Goal: Task Accomplishment & Management: Manage account settings

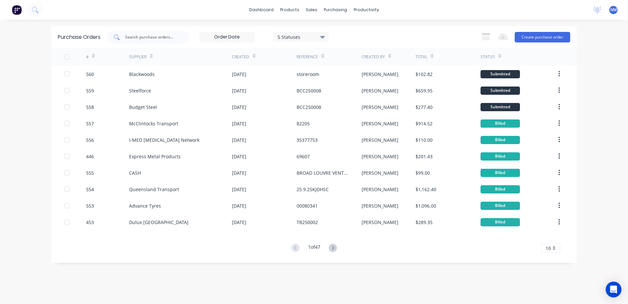
click at [145, 41] on div at bounding box center [148, 37] width 82 height 13
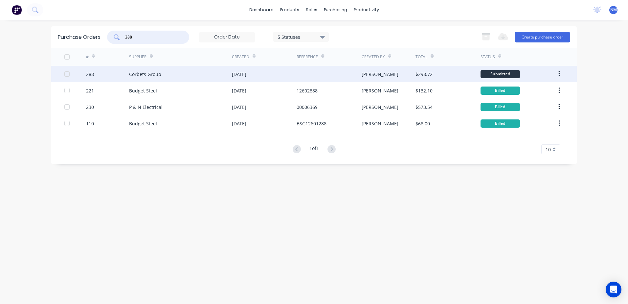
type input "288"
click at [402, 74] on div "neil" at bounding box center [389, 74] width 54 height 16
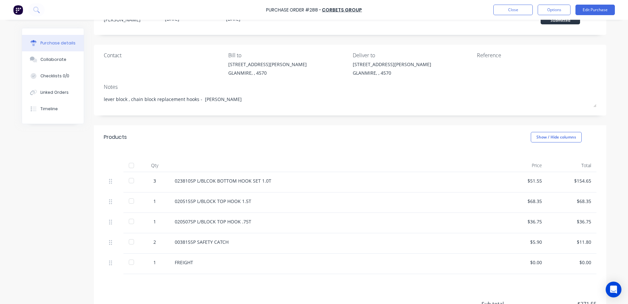
scroll to position [66, 0]
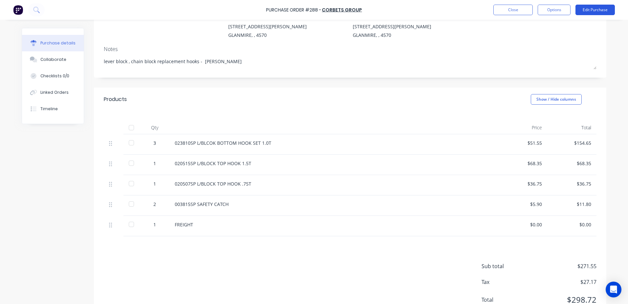
click at [601, 13] on button "Edit Purchase" at bounding box center [595, 10] width 39 height 11
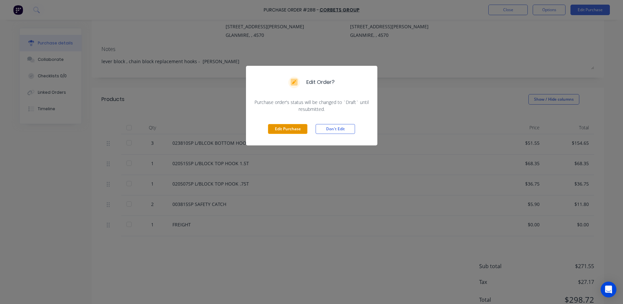
click at [288, 129] on button "Edit Purchase" at bounding box center [287, 129] width 39 height 10
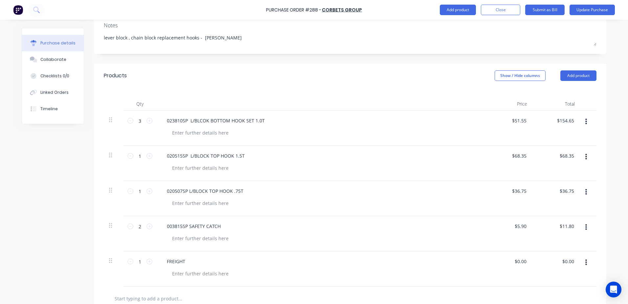
scroll to position [197, 0]
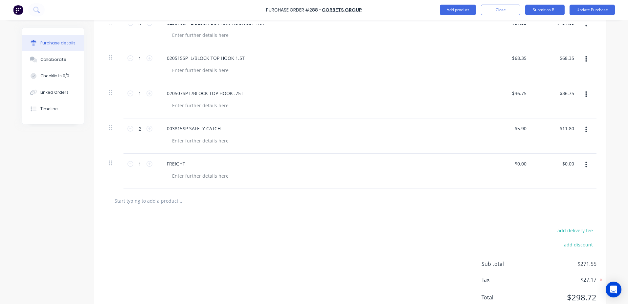
drag, startPoint x: 527, startPoint y: 161, endPoint x: 474, endPoint y: 174, distance: 54.9
click at [474, 174] on div "1 1 FREIGHT $0.00 $0.00 $0.00 $0.00" at bounding box center [350, 170] width 493 height 35
type textarea "x"
type input "0.0000"
drag, startPoint x: 474, startPoint y: 174, endPoint x: 515, endPoint y: 165, distance: 42.3
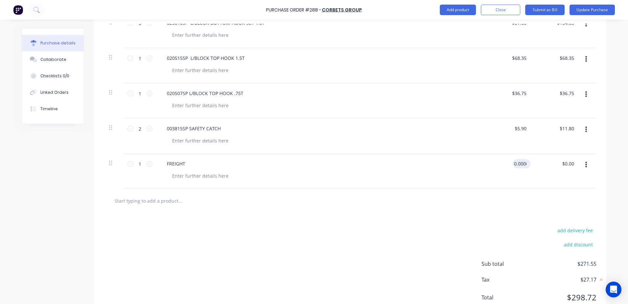
click at [516, 166] on input "0.0000" at bounding box center [520, 164] width 15 height 10
type textarea "x"
drag, startPoint x: 511, startPoint y: 166, endPoint x: 575, endPoint y: 165, distance: 64.4
click at [575, 165] on div "1 1 FREIGHT 0.0000 0.0000 $0.00 $0.00" at bounding box center [350, 170] width 493 height 35
type input "33"
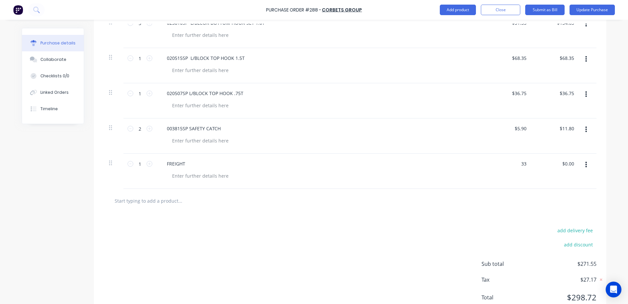
type textarea "x"
type input "$33.00"
click at [290, 170] on div "FREIGHT" at bounding box center [320, 170] width 329 height 35
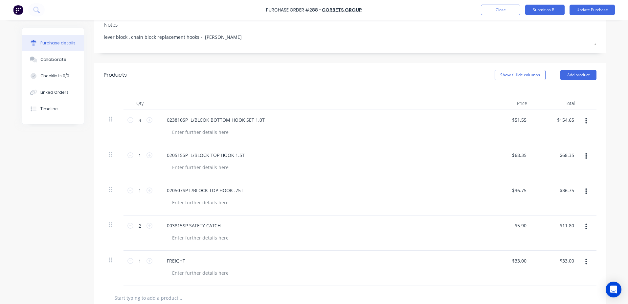
scroll to position [66, 0]
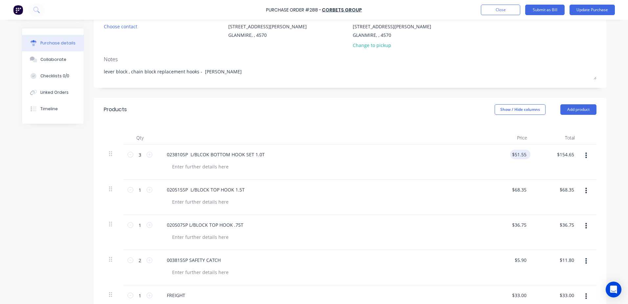
type textarea "x"
drag, startPoint x: 511, startPoint y: 157, endPoint x: 534, endPoint y: 153, distance: 23.7
click at [534, 153] on div "3 3 023810SP L/BLCOK BOTTOM HOOK SET 1.0T 51.5500 51.5500 $154.65 $154.65" at bounding box center [350, 161] width 493 height 35
type input "5"
type input "46.86"
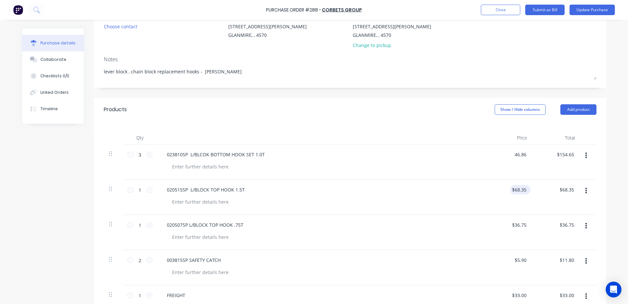
type textarea "x"
type input "$46.86"
type input "$140.58"
type input "68.3500"
click at [509, 190] on input "68.3500" at bounding box center [518, 190] width 20 height 10
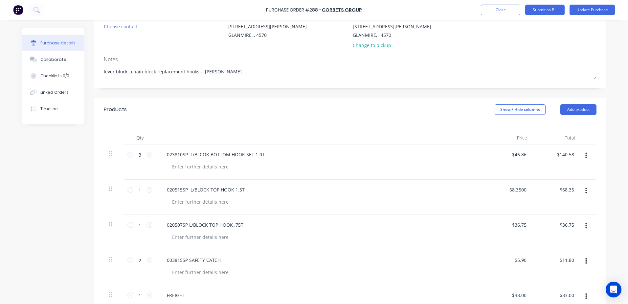
type textarea "x"
type input "$68.35"
drag, startPoint x: 505, startPoint y: 189, endPoint x: 532, endPoint y: 191, distance: 27.7
click at [532, 191] on div "1 1 020515SP L/BLOCK TOP HOOK 1.5T $68.35 $68.35 $68.35 $68.35" at bounding box center [350, 196] width 493 height 35
type textarea "x"
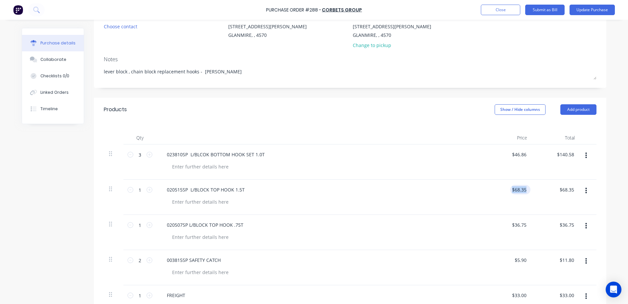
type input "68.35"
drag, startPoint x: 532, startPoint y: 191, endPoint x: 511, endPoint y: 191, distance: 21.7
click at [513, 191] on input "68.35" at bounding box center [520, 190] width 15 height 10
type textarea "x"
type input "$68.35"
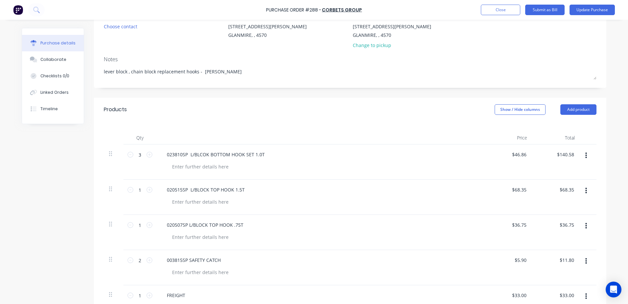
click at [510, 189] on div "$68.35 $68.35" at bounding box center [509, 196] width 48 height 35
type textarea "x"
drag, startPoint x: 511, startPoint y: 189, endPoint x: 547, endPoint y: 189, distance: 36.1
click at [547, 189] on div "1 1 020515SP L/BLOCK TOP HOOK 1.5T 68.35 68.35 $68.35 $68.35" at bounding box center [350, 196] width 493 height 35
type input "62.13"
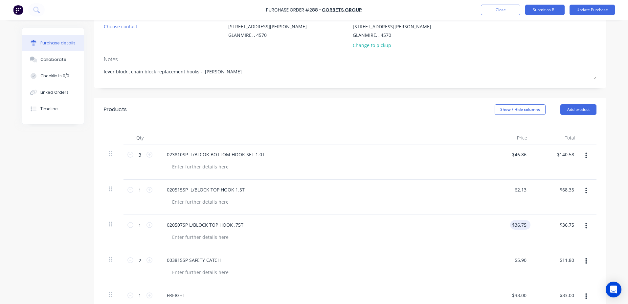
type textarea "x"
type input "$62.13"
type input "36.7500"
click at [517, 226] on input "36.7500" at bounding box center [519, 225] width 18 height 10
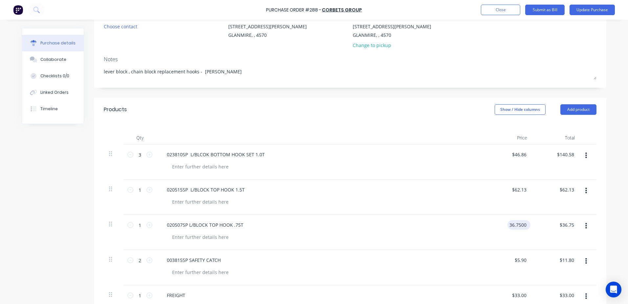
type textarea "x"
drag, startPoint x: 508, startPoint y: 223, endPoint x: 540, endPoint y: 219, distance: 31.5
click at [540, 219] on div "1 1 020507SP L/BLOCK TOP HOOK .75T 36.7500 36.7500 $36.75 $36.75" at bounding box center [350, 232] width 493 height 35
type input "33.40"
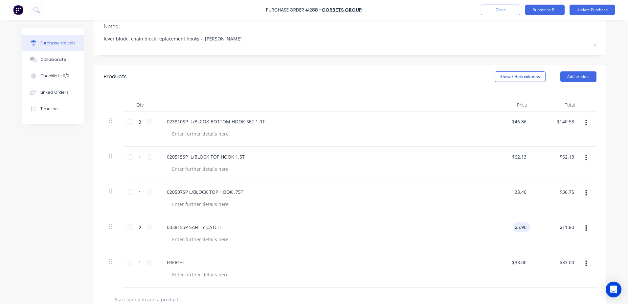
type textarea "x"
type input "$33.40"
type input "5.9000"
click at [514, 227] on input "5.9000" at bounding box center [520, 227] width 15 height 10
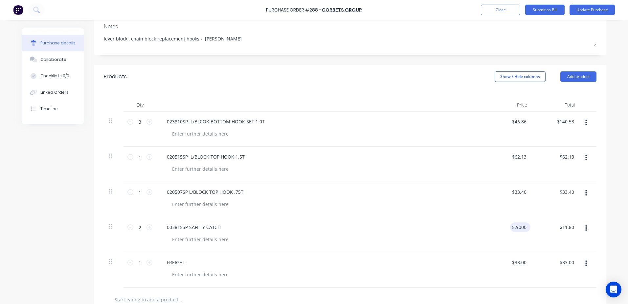
type textarea "x"
drag, startPoint x: 510, startPoint y: 226, endPoint x: 537, endPoint y: 222, distance: 27.2
click at [537, 222] on div "2 2 003815SP SAFETY CATCH 5.9000 5.9000 $11.80 $11.80" at bounding box center [350, 234] width 493 height 35
type input "5.36"
type textarea "x"
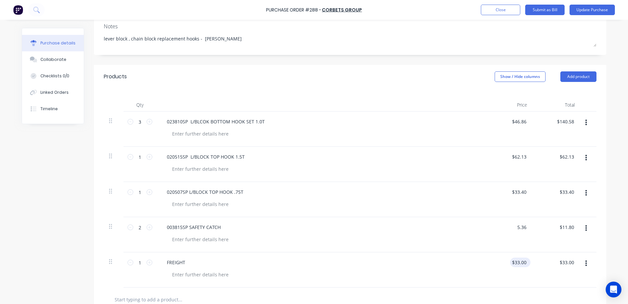
type input "$5.36"
type input "$10.72"
type input "33"
drag, startPoint x: 513, startPoint y: 263, endPoint x: 508, endPoint y: 263, distance: 4.6
click at [509, 263] on div "33 $33.00" at bounding box center [509, 269] width 48 height 35
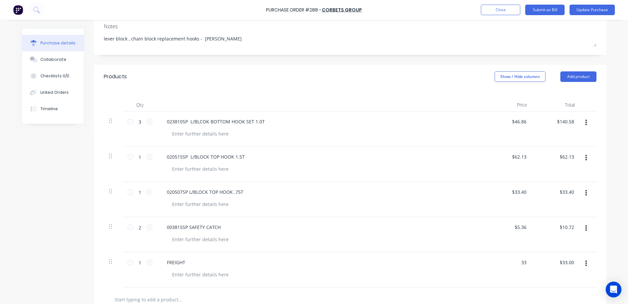
type textarea "x"
drag, startPoint x: 515, startPoint y: 261, endPoint x: 535, endPoint y: 260, distance: 20.4
click at [535, 260] on div "1 1 FREIGHT 33 33 $33.00 $33.00" at bounding box center [350, 269] width 493 height 35
type input "30"
type textarea "x"
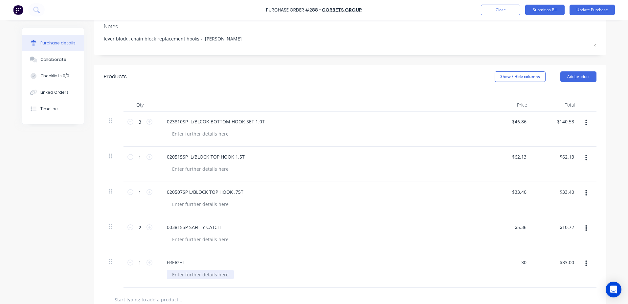
type input "$30.00"
click at [213, 277] on div at bounding box center [200, 274] width 67 height 10
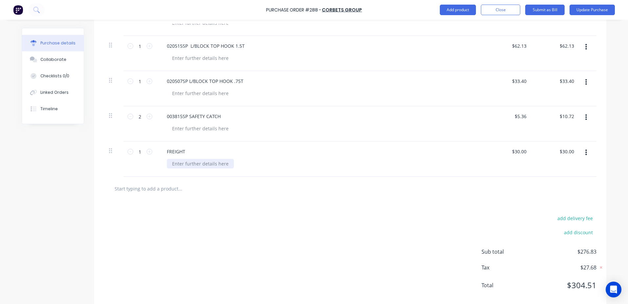
scroll to position [221, 0]
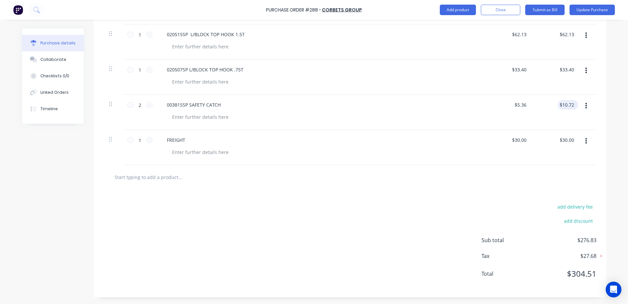
type textarea "x"
drag, startPoint x: 570, startPoint y: 104, endPoint x: 597, endPoint y: 81, distance: 34.8
click at [596, 82] on div "Qty Price Total 3 3 023810SP L/BLCOK BOTTOM HOOK SET 1.0T $46.86 $46.86 $140.58…" at bounding box center [350, 65] width 513 height 199
type input "10.75"
type textarea "x"
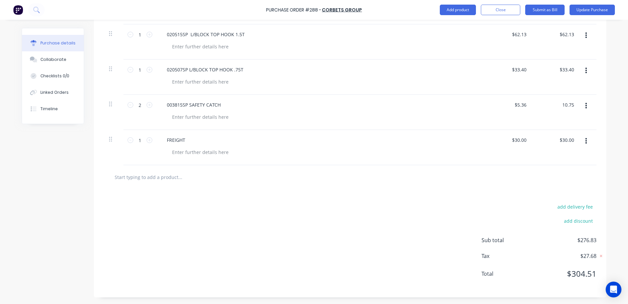
type input "$5.375"
type input "$10.75"
click at [236, 173] on input "text" at bounding box center [179, 176] width 131 height 13
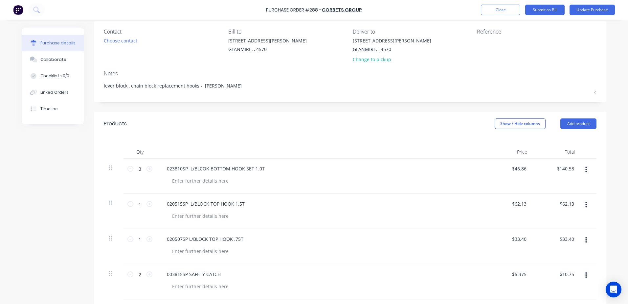
scroll to position [24, 0]
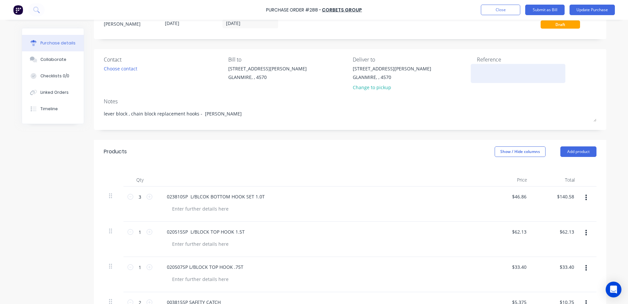
click at [480, 73] on textarea at bounding box center [518, 72] width 82 height 15
type textarea "Inv 62845"
type textarea "x"
type textarea "Inv 62845"
click at [596, 11] on button "Update Purchase" at bounding box center [592, 10] width 45 height 11
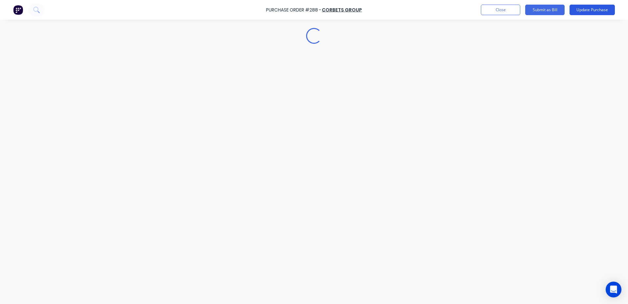
scroll to position [0, 0]
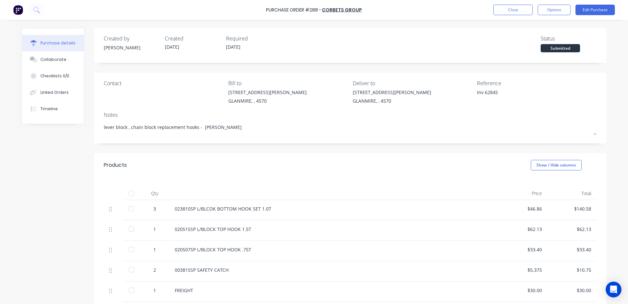
click at [133, 192] on div at bounding box center [131, 193] width 13 height 13
type textarea "x"
click at [512, 12] on button "Close" at bounding box center [513, 10] width 39 height 11
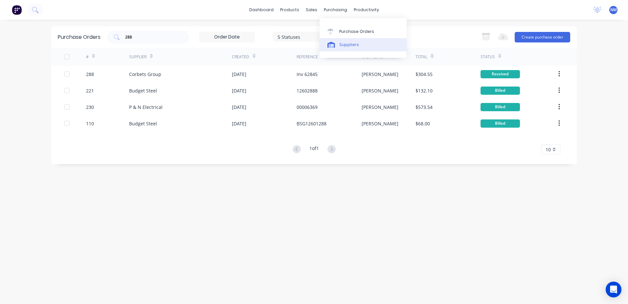
click at [345, 45] on div "Suppliers" at bounding box center [349, 45] width 20 height 6
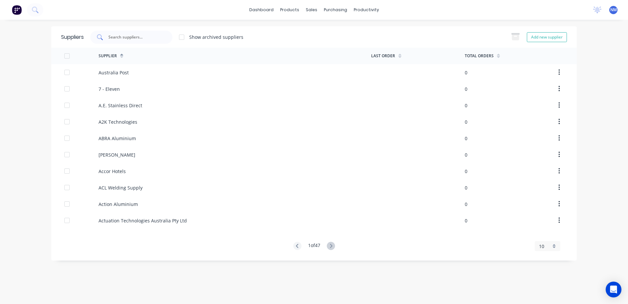
click at [137, 38] on input "text" at bounding box center [135, 37] width 55 height 7
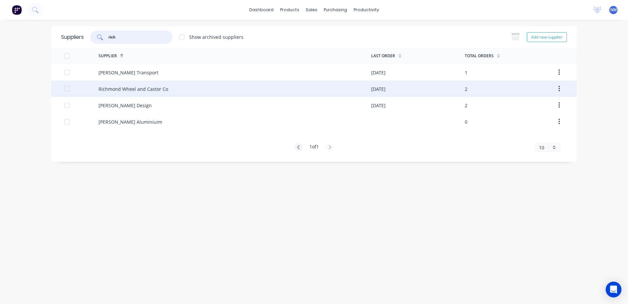
type input "rich"
click at [303, 91] on div "Richmond Wheel and Castor Co" at bounding box center [235, 89] width 273 height 16
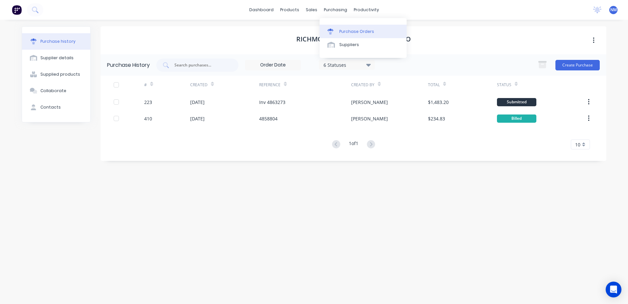
click at [353, 30] on div "Purchase Orders" at bounding box center [356, 32] width 35 height 6
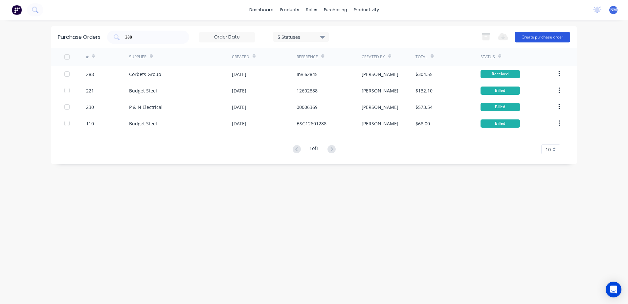
click at [541, 35] on button "Create purchase order" at bounding box center [543, 37] width 56 height 11
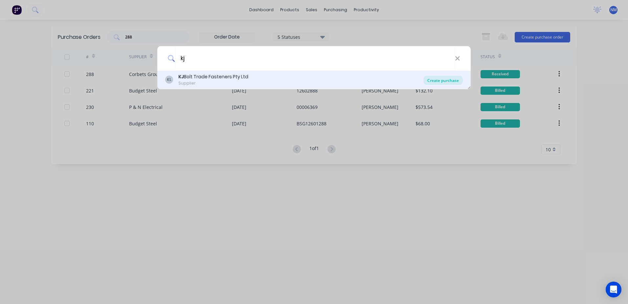
type input "kj"
click at [440, 82] on div "Create purchase" at bounding box center [443, 80] width 39 height 9
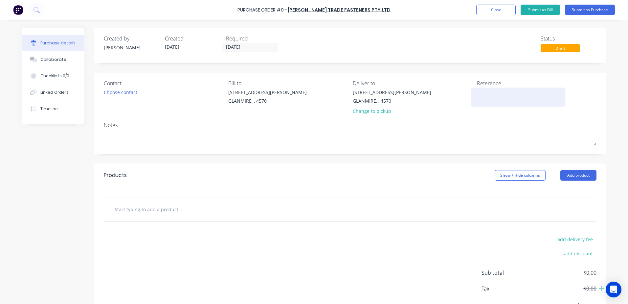
click at [484, 94] on textarea at bounding box center [518, 96] width 82 height 15
type textarea "wsho"
type textarea "x"
type textarea "wshop"
type textarea "x"
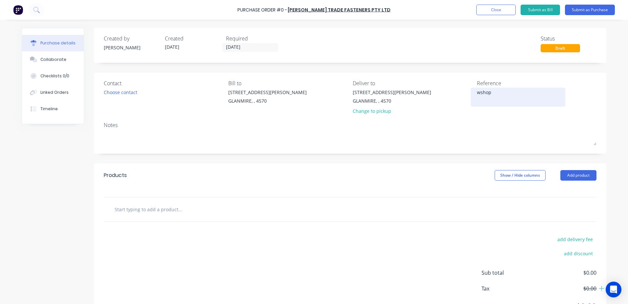
type textarea "wshop"
type textarea "x"
type textarea "wshop l"
type textarea "x"
type textarea "wshop la"
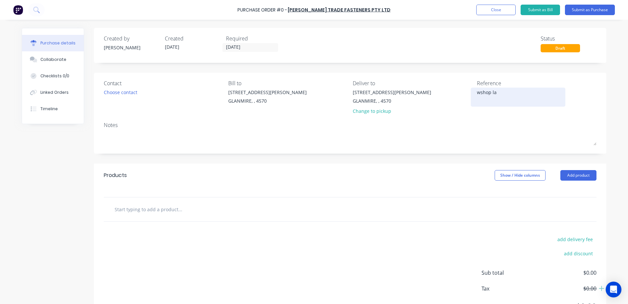
type textarea "x"
type textarea "wshop lath"
type textarea "x"
type textarea "wshop lathe"
type textarea "x"
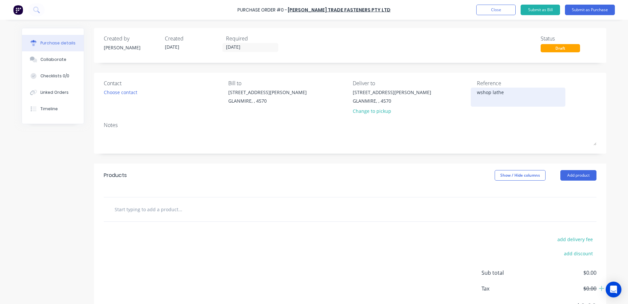
type textarea "wshop lather"
type textarea "x"
type textarea "wshop lathe"
type textarea "x"
type textarea "wshop lathe"
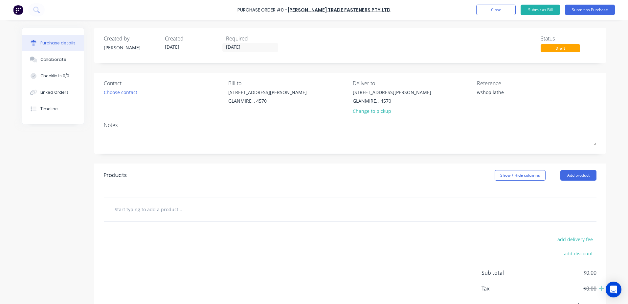
click at [150, 205] on input "text" at bounding box center [179, 208] width 131 height 13
type textarea "x"
click at [137, 213] on input "text" at bounding box center [179, 208] width 131 height 13
type textarea "x"
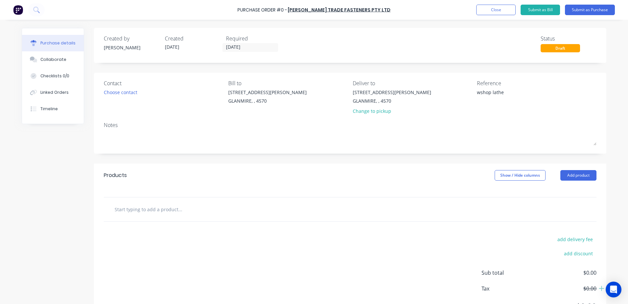
type input "3"
type textarea "x"
type input "3"
type textarea "x"
type input "3 x"
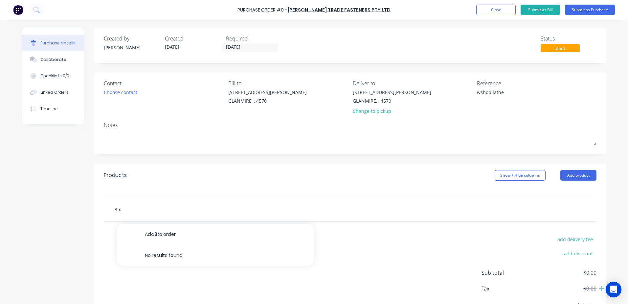
type textarea "x"
type input "3 x"
type textarea "x"
type input "3 x m"
type textarea "x"
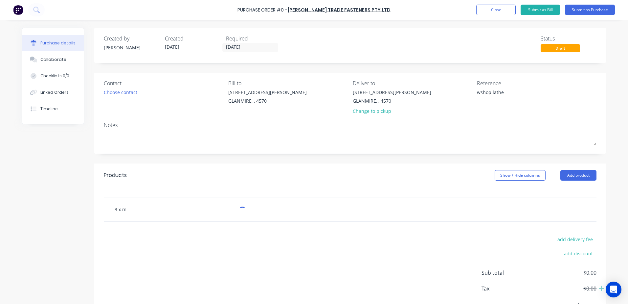
type input "3 x m8"
type textarea "x"
type input "3 x m8"
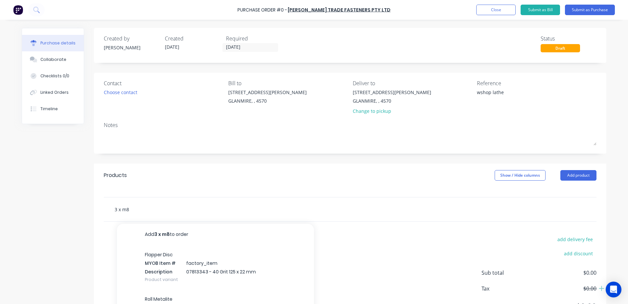
type textarea "x"
type input "3 x m8 x"
type textarea "x"
type input "3 x m8 x"
type textarea "x"
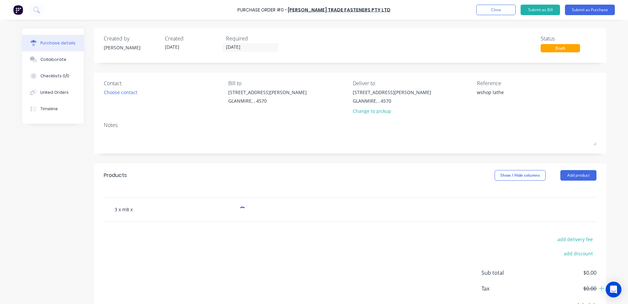
type input "3 x m8 x 4"
type textarea "x"
type input "3 x m8 x 40"
type textarea "x"
type input "3 x m8 x 40"
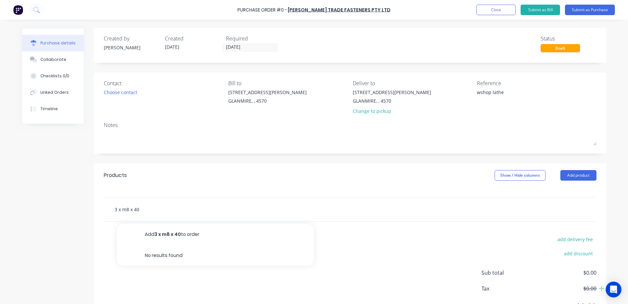
type textarea "x"
type input "3 x m8 x 40 ca"
type textarea "x"
type input "3 x m8 x 40 cap"
type textarea "x"
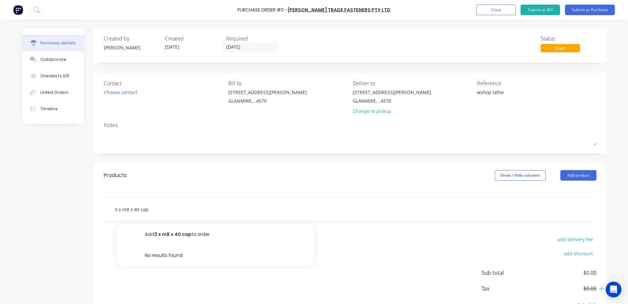
type input "3 x m8 x 40 cap"
type textarea "x"
type input "3 x m8 x 40 cap s"
type textarea "x"
type input "3 x m8 x 40 cap sc"
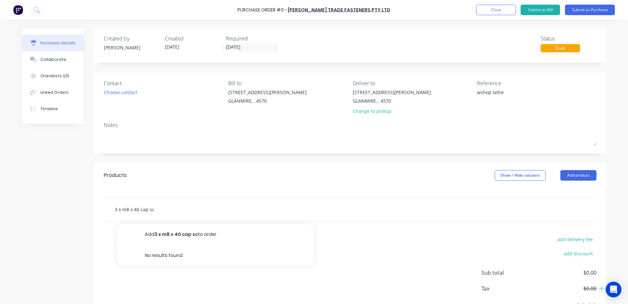
type textarea "x"
type input "3 x m8 x 40 cap scr"
type textarea "x"
type input "3 x m8 x 40 cap scre"
type textarea "x"
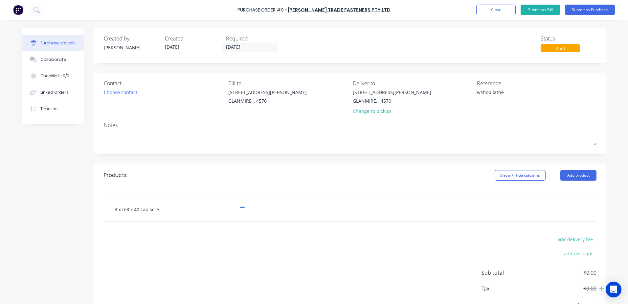
type input "3 x m8 x 40 cap screw"
type textarea "x"
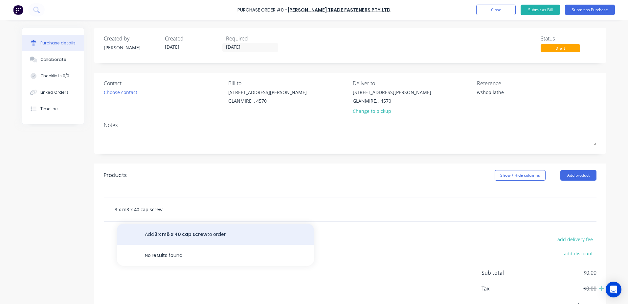
type input "3 x m8 x 40 cap screw"
click at [168, 234] on button "Add 3 x m8 x 40 cap screw to order" at bounding box center [215, 233] width 197 height 21
type textarea "x"
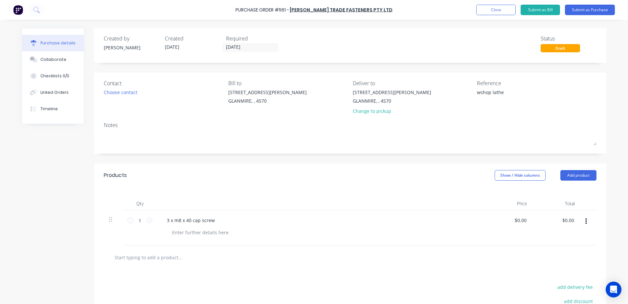
click at [151, 257] on input "text" at bounding box center [179, 256] width 131 height 13
type textarea "x"
type input "m"
type textarea "x"
type input "m1"
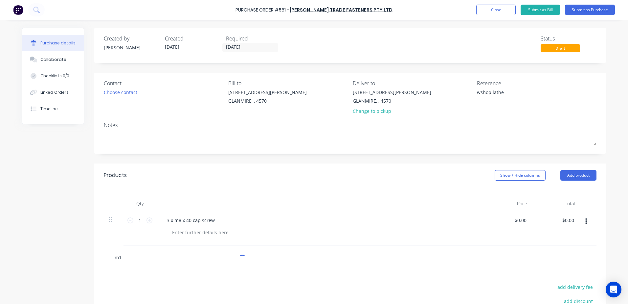
type textarea "x"
type input "m10"
type textarea "x"
type input "m10"
type textarea "x"
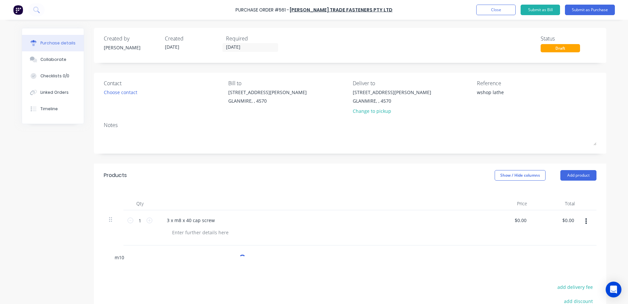
type input "m10 x"
type textarea "x"
type input "m10 x"
type textarea "x"
type input "m10 x 6"
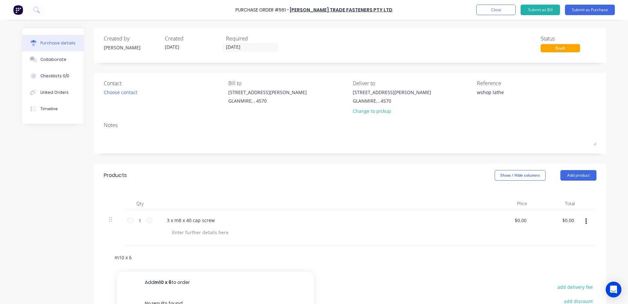
type textarea "x"
type input "m10 x 65"
type textarea "x"
type input "m10 x 6"
type textarea "x"
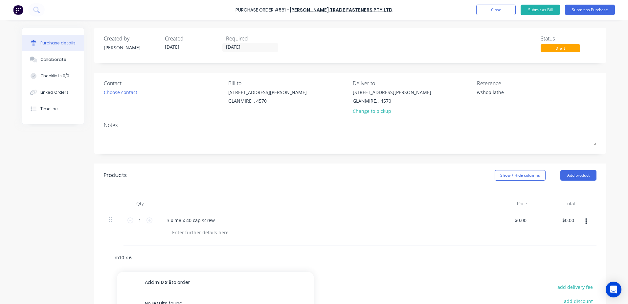
type input "m10 x"
type textarea "x"
type input "m10 x"
type textarea "x"
type input "m10"
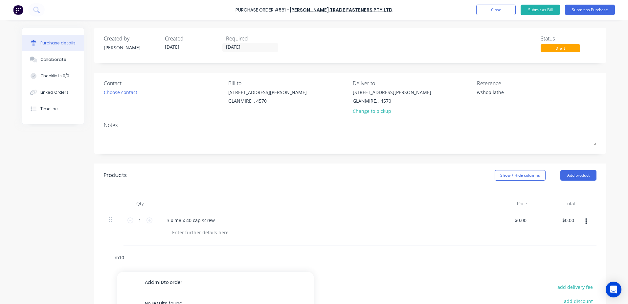
type textarea "x"
type input "m10"
type textarea "x"
type input "m1"
type textarea "x"
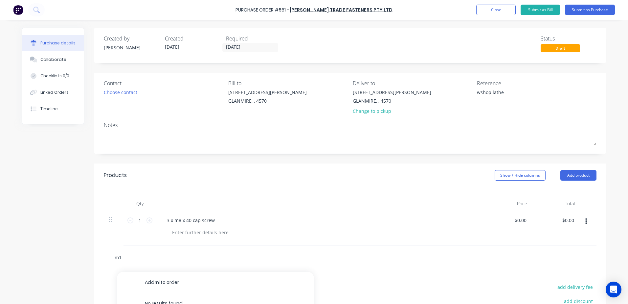
type input "m"
type textarea "x"
type input "m8"
type textarea "x"
type input "m8"
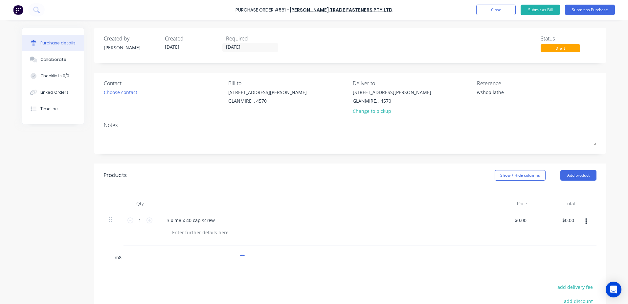
type textarea "x"
type input "m8 x"
type textarea "x"
type input "m8 x"
type textarea "x"
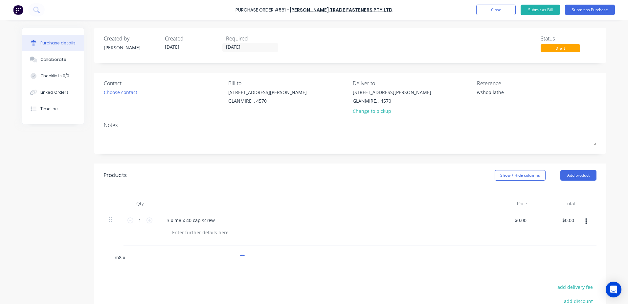
type input "m8 x 6"
type textarea "x"
type input "m8 x 65"
type textarea "x"
type input "m8 x 65"
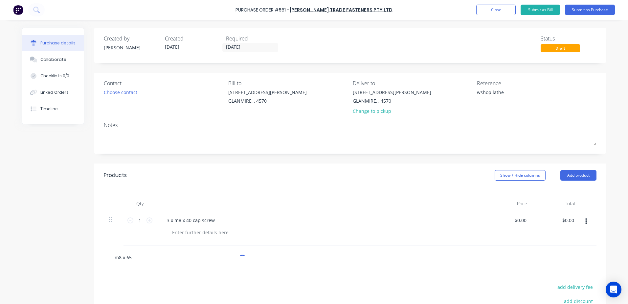
type textarea "x"
type input "m8 x 65 b"
type textarea "x"
type input "m8 x 65 bu"
type textarea "x"
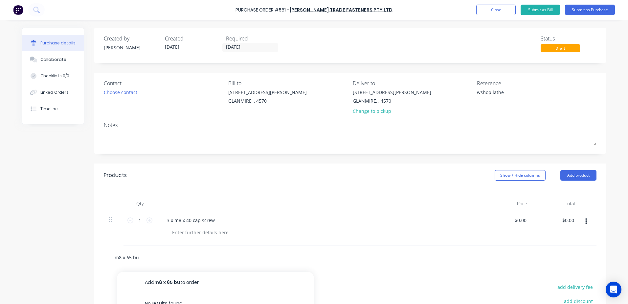
type input "m8 x 65 bul"
type textarea "x"
type input "m8 x 65 bults"
type textarea "x"
type input "m8 x 65 bult"
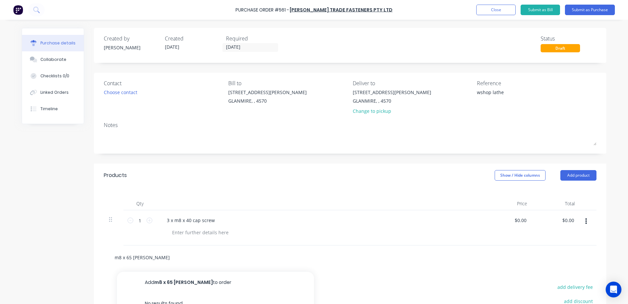
type textarea "x"
type input "m8 x 65 bul"
type textarea "x"
type input "m8 x 65 bu"
type textarea "x"
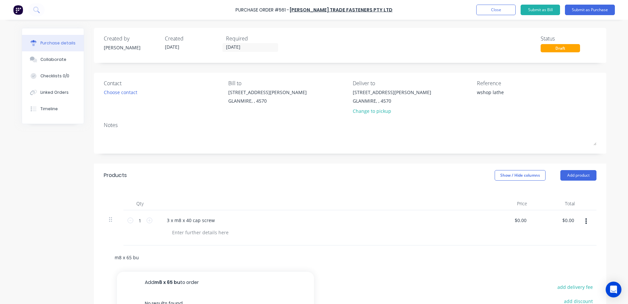
type input "m8 x 65 b"
type textarea "x"
type input "m8 x 65 bo"
type textarea "x"
type input "m8 x 65 bol"
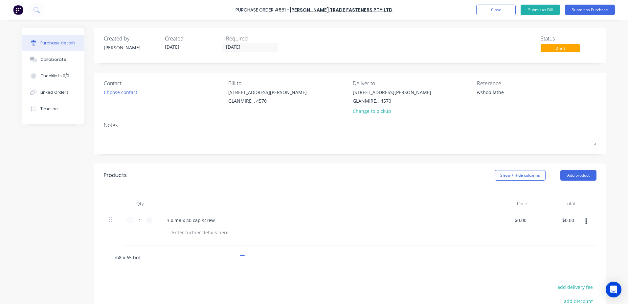
type textarea "x"
type input "m8 x 65 bolk"
type textarea "x"
type input "m8 x 65 bolkt"
type textarea "x"
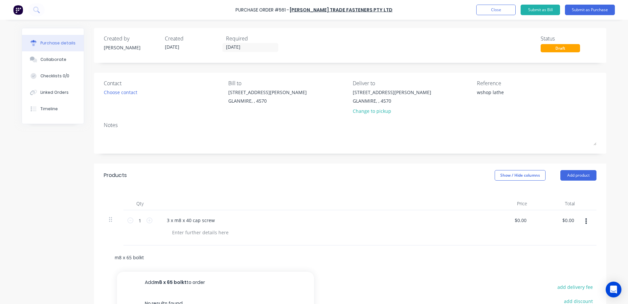
type input "m8 x 65 bolk"
type textarea "x"
type input "m8 x 65 bol"
type textarea "x"
type input "m8 x 65 bolt"
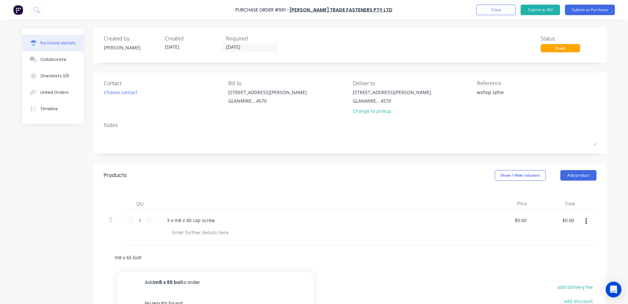
type textarea "x"
type input "m8 x 65 bolts"
type textarea "x"
type input "m8 x 65 bolts,"
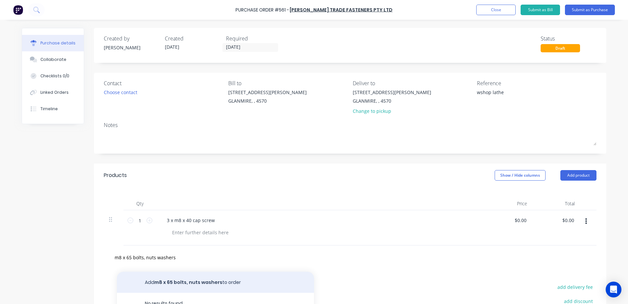
click at [181, 279] on button "Add m8 x 65 bolts, nuts washers to order" at bounding box center [215, 281] width 197 height 21
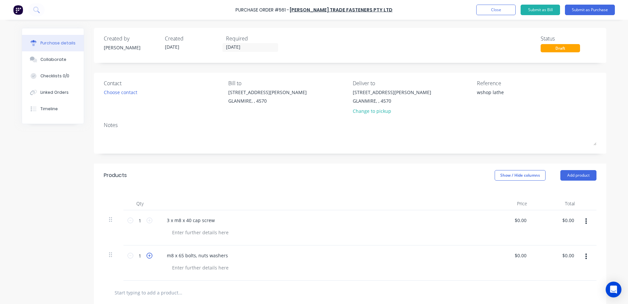
click at [150, 255] on icon at bounding box center [150, 255] width 6 height 6
click at [150, 219] on icon at bounding box center [150, 220] width 6 height 6
click at [584, 10] on button "Submit as Purchase" at bounding box center [590, 10] width 50 height 11
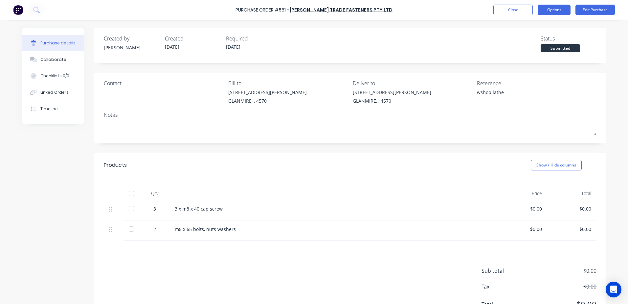
click at [549, 11] on button "Options" at bounding box center [554, 10] width 33 height 11
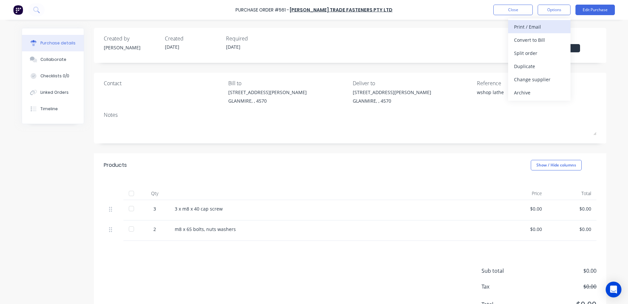
click at [518, 24] on div "Print / Email" at bounding box center [539, 27] width 51 height 10
click at [524, 42] on div "With pricing" at bounding box center [539, 40] width 51 height 10
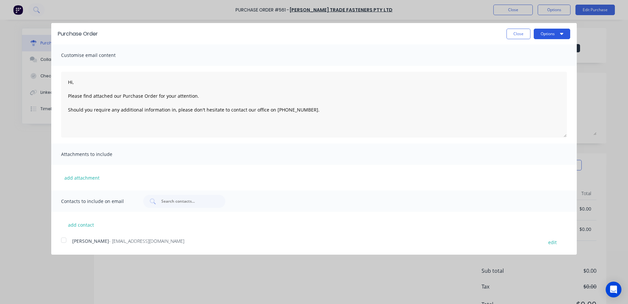
click at [544, 32] on button "Options" at bounding box center [552, 34] width 36 height 11
click at [521, 48] on div "Print" at bounding box center [539, 51] width 51 height 10
drag, startPoint x: 523, startPoint y: 35, endPoint x: 516, endPoint y: 31, distance: 7.3
click at [521, 35] on button "Close" at bounding box center [519, 34] width 24 height 11
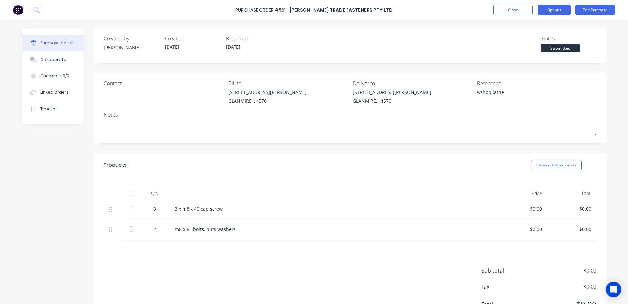
click at [549, 7] on button "Options" at bounding box center [554, 10] width 33 height 11
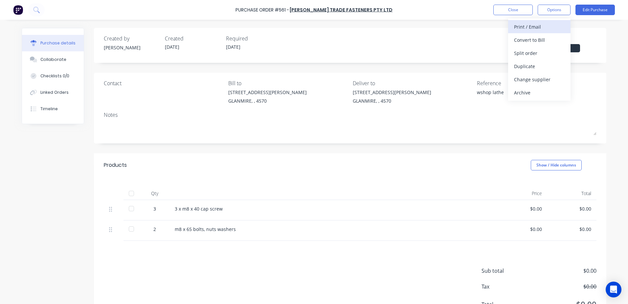
click at [515, 27] on div "Print / Email" at bounding box center [539, 27] width 51 height 10
click at [522, 40] on div "With pricing" at bounding box center [539, 40] width 51 height 10
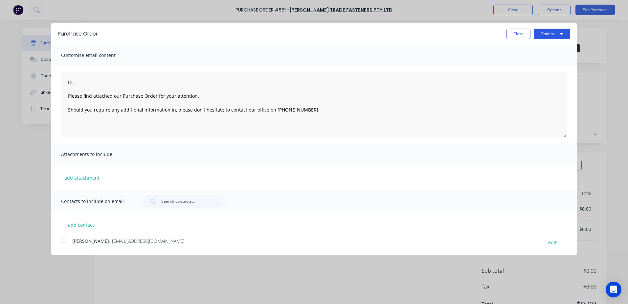
click at [540, 37] on button "Options" at bounding box center [552, 34] width 36 height 11
click at [516, 49] on div "Print" at bounding box center [539, 51] width 51 height 10
click at [522, 31] on button "Close" at bounding box center [519, 34] width 24 height 11
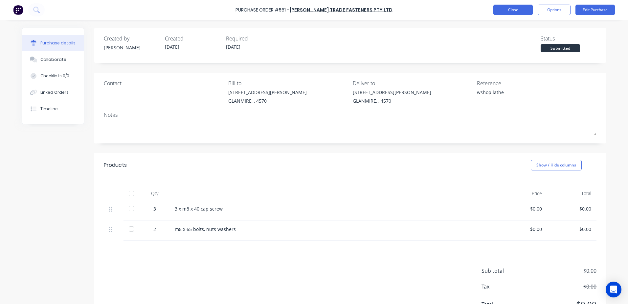
click at [503, 14] on button "Close" at bounding box center [513, 10] width 39 height 11
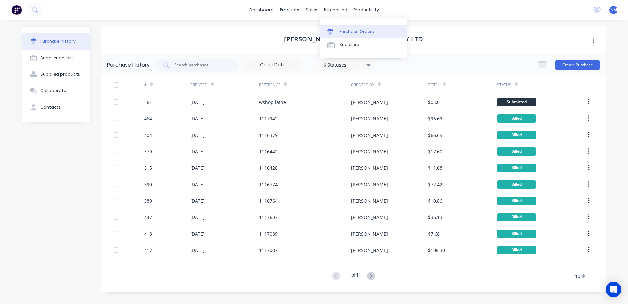
click at [342, 31] on div "Purchase Orders" at bounding box center [356, 32] width 35 height 6
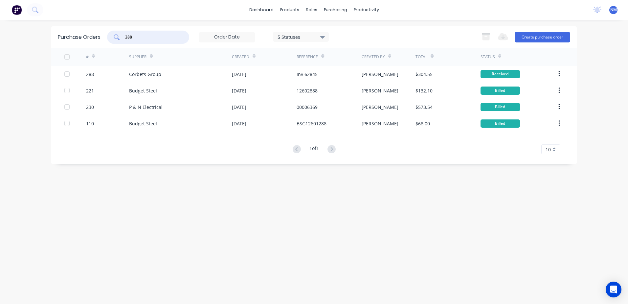
click at [145, 38] on input "288" at bounding box center [152, 37] width 55 height 7
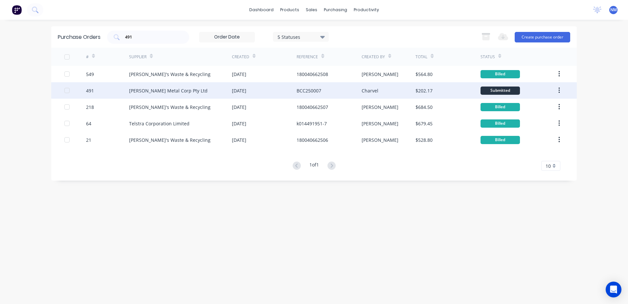
click at [460, 92] on div "$202.17" at bounding box center [448, 90] width 65 height 16
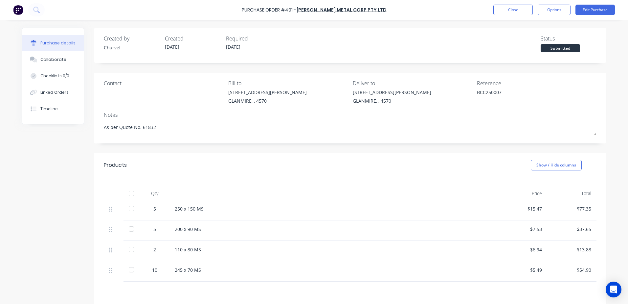
click at [130, 196] on div at bounding box center [131, 193] width 13 height 13
click at [602, 9] on button "Edit Purchase" at bounding box center [595, 10] width 39 height 11
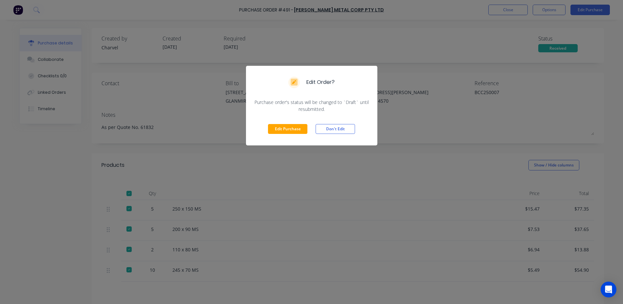
click at [278, 134] on div "Edit Purchase Don't Edit" at bounding box center [311, 128] width 131 height 33
click at [276, 131] on button "Edit Purchase" at bounding box center [287, 129] width 39 height 10
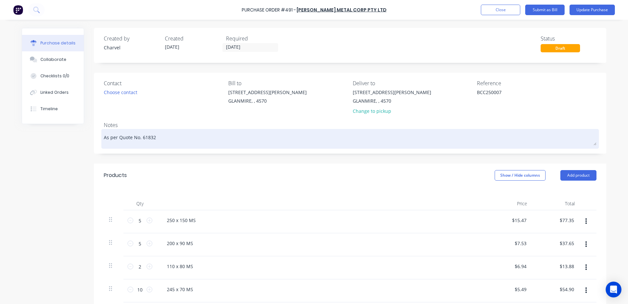
click at [155, 142] on textarea "As per Quote No. 61832" at bounding box center [350, 137] width 493 height 15
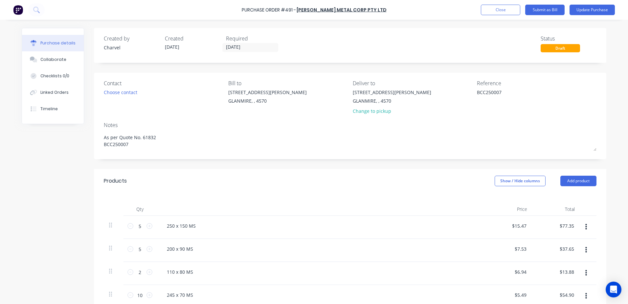
drag, startPoint x: 501, startPoint y: 91, endPoint x: 468, endPoint y: 93, distance: 33.0
click at [468, 93] on div "Contact Choose contact Bill to 9 Dennis Little Drive GLANMIRE, , 4570 Deliver t…" at bounding box center [350, 98] width 493 height 38
click at [593, 12] on button "Update Purchase" at bounding box center [592, 10] width 45 height 11
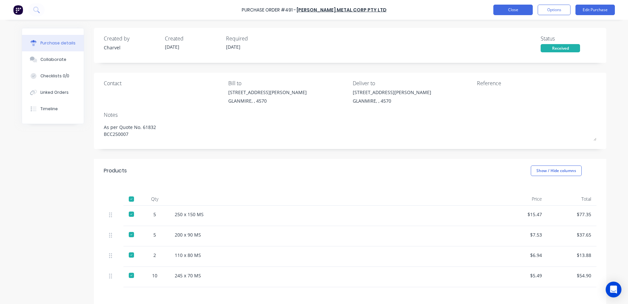
click at [513, 12] on button "Close" at bounding box center [513, 10] width 39 height 11
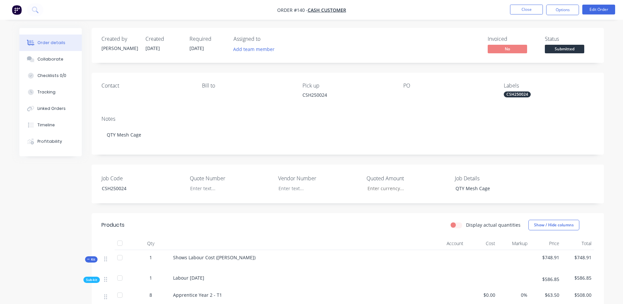
scroll to position [164, 0]
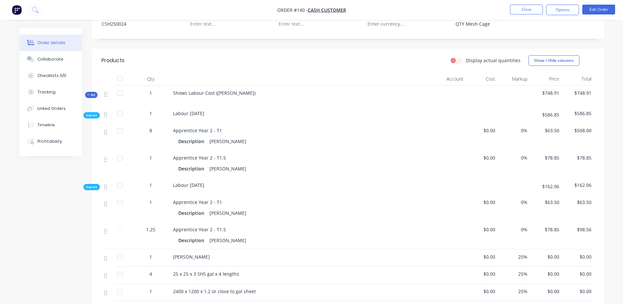
click at [516, 9] on button "Close" at bounding box center [526, 10] width 33 height 10
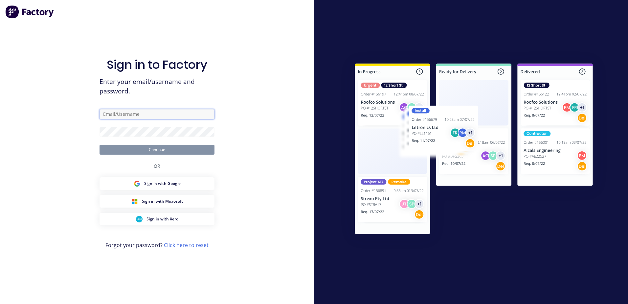
type input "[EMAIL_ADDRESS][DOMAIN_NAME]"
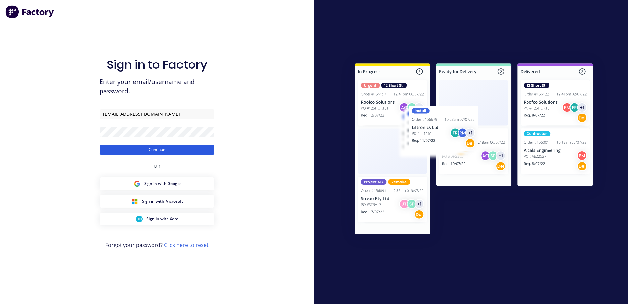
click at [169, 149] on button "Continue" at bounding box center [157, 150] width 115 height 10
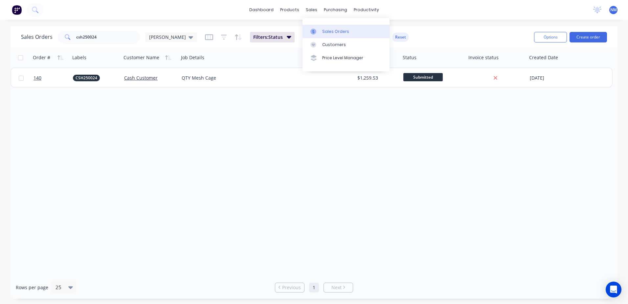
click at [330, 30] on div "Sales Orders" at bounding box center [335, 32] width 27 height 6
drag, startPoint x: 110, startPoint y: 35, endPoint x: 50, endPoint y: 44, distance: 60.9
click at [50, 44] on div "Sales Orders csh250024 [PERSON_NAME]: Status Sorting: Customer Name, Order # Re…" at bounding box center [275, 37] width 508 height 16
type input "bcc250007"
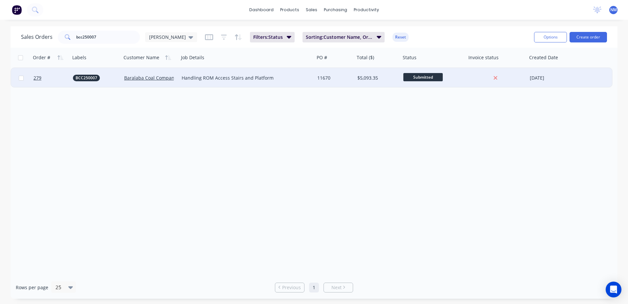
click at [336, 79] on div "11670" at bounding box center [333, 78] width 33 height 7
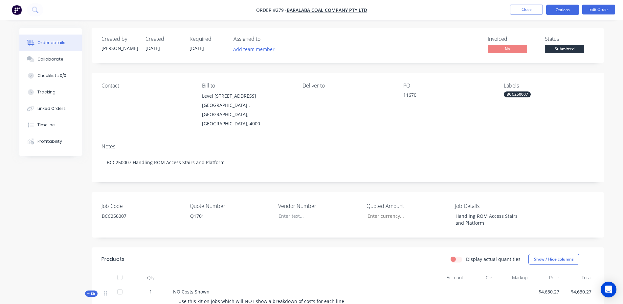
click at [561, 10] on button "Options" at bounding box center [563, 10] width 33 height 11
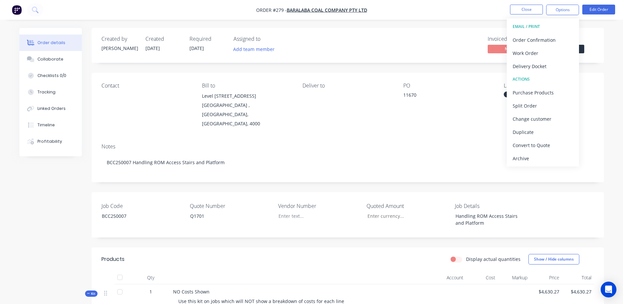
click at [588, 195] on div "Job Code BCC250007 Quote Number Q1701 Vendor Number Quoted Amount Job Details H…" at bounding box center [348, 214] width 513 height 45
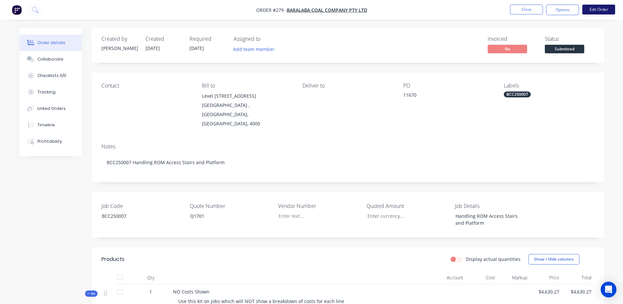
click at [598, 8] on button "Edit Order" at bounding box center [599, 10] width 33 height 10
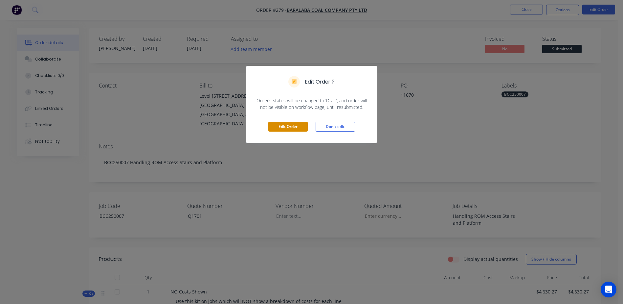
click at [291, 125] on button "Edit Order" at bounding box center [287, 127] width 39 height 10
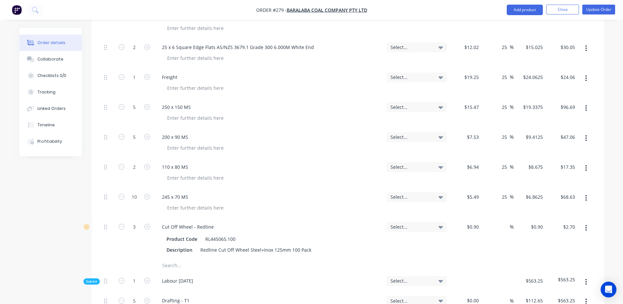
scroll to position [657, 0]
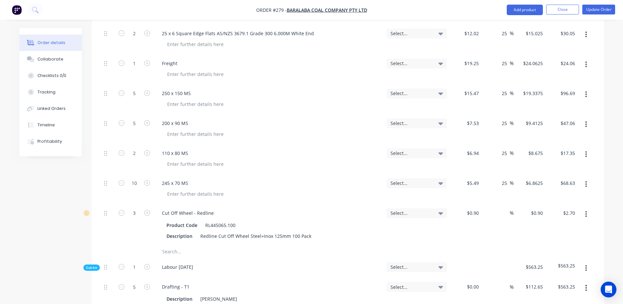
click at [175, 245] on input "text" at bounding box center [227, 251] width 131 height 13
type input "MCCLINTOCKS TRANSPORT"
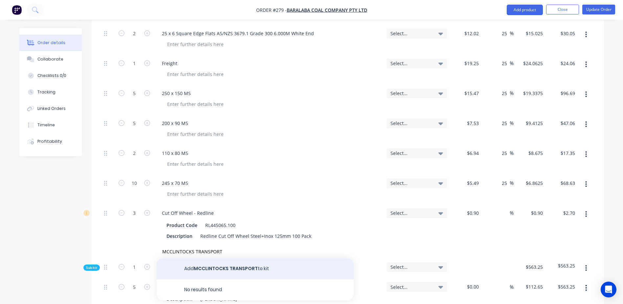
click at [219, 258] on button "Add MCCLINTOCKS TRANSPORT to kit" at bounding box center [255, 268] width 197 height 21
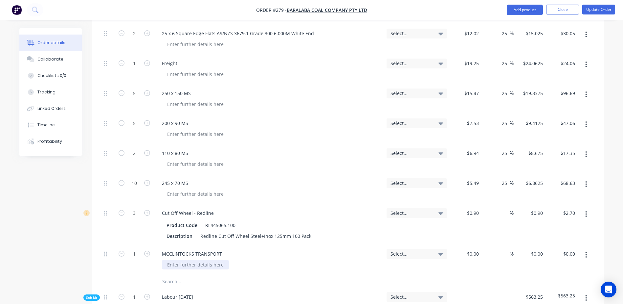
click at [179, 260] on div at bounding box center [195, 265] width 67 height 10
click at [478, 249] on input "$0.00" at bounding box center [474, 254] width 15 height 10
type input "9"
type input "$83.76"
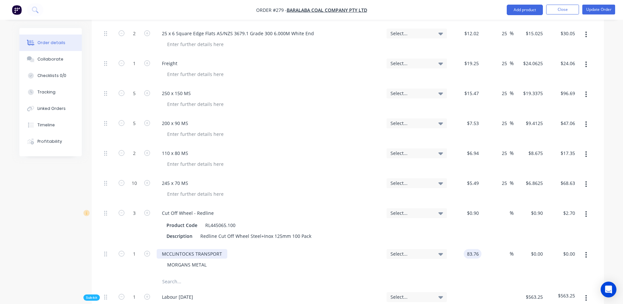
type input "$83.76"
click at [223, 249] on div "MCCLINTOCKS TRANSPORT" at bounding box center [192, 254] width 71 height 10
click at [598, 8] on button "Update Order" at bounding box center [599, 10] width 33 height 10
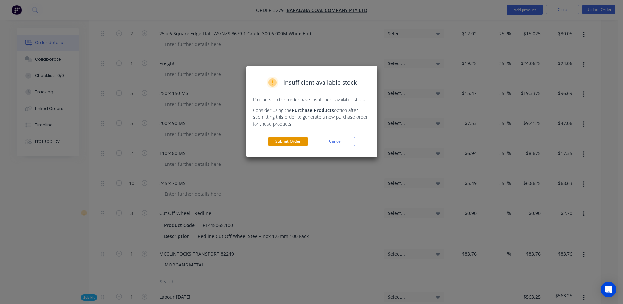
click at [286, 142] on button "Submit Order" at bounding box center [287, 141] width 39 height 10
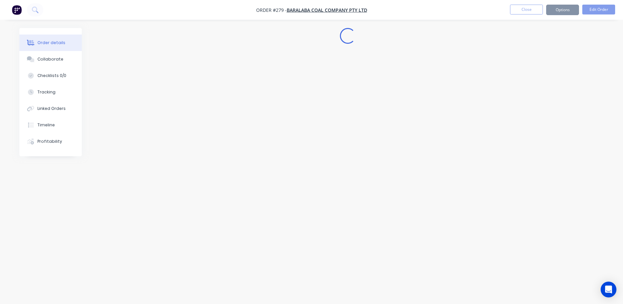
scroll to position [0, 0]
